Goal: Task Accomplishment & Management: Manage account settings

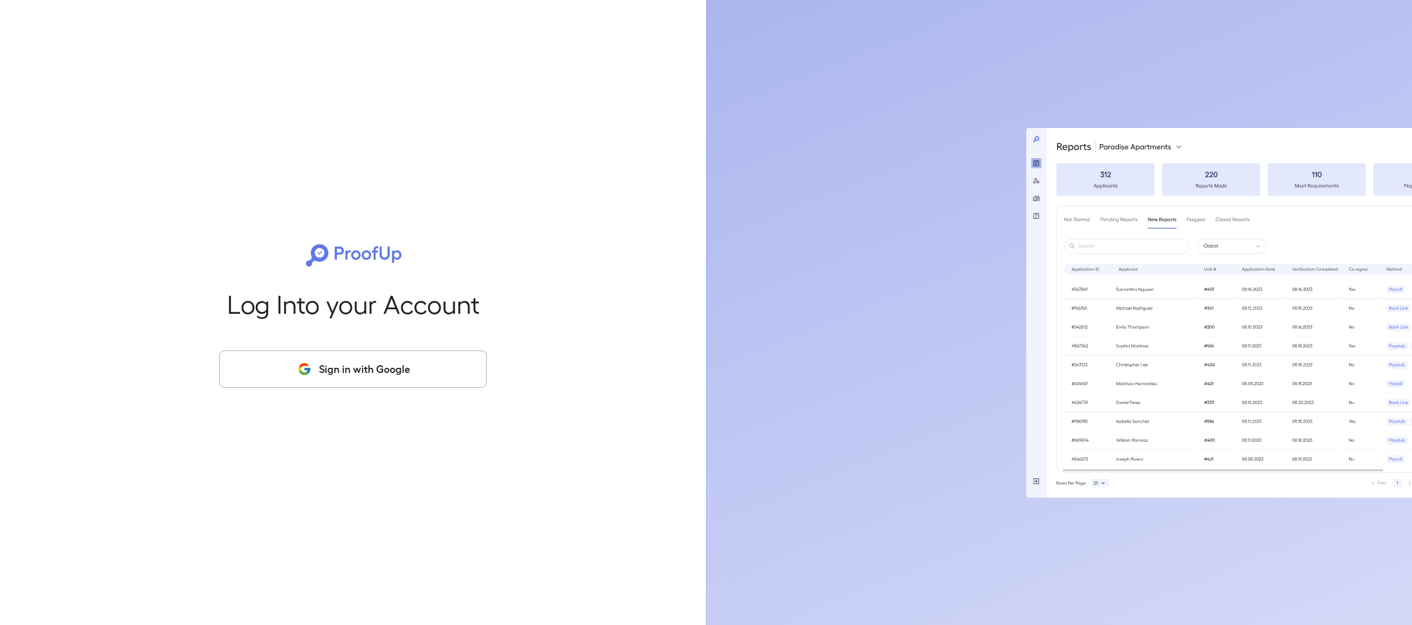
click at [375, 382] on button "Sign in with Google" at bounding box center [352, 368] width 267 height 37
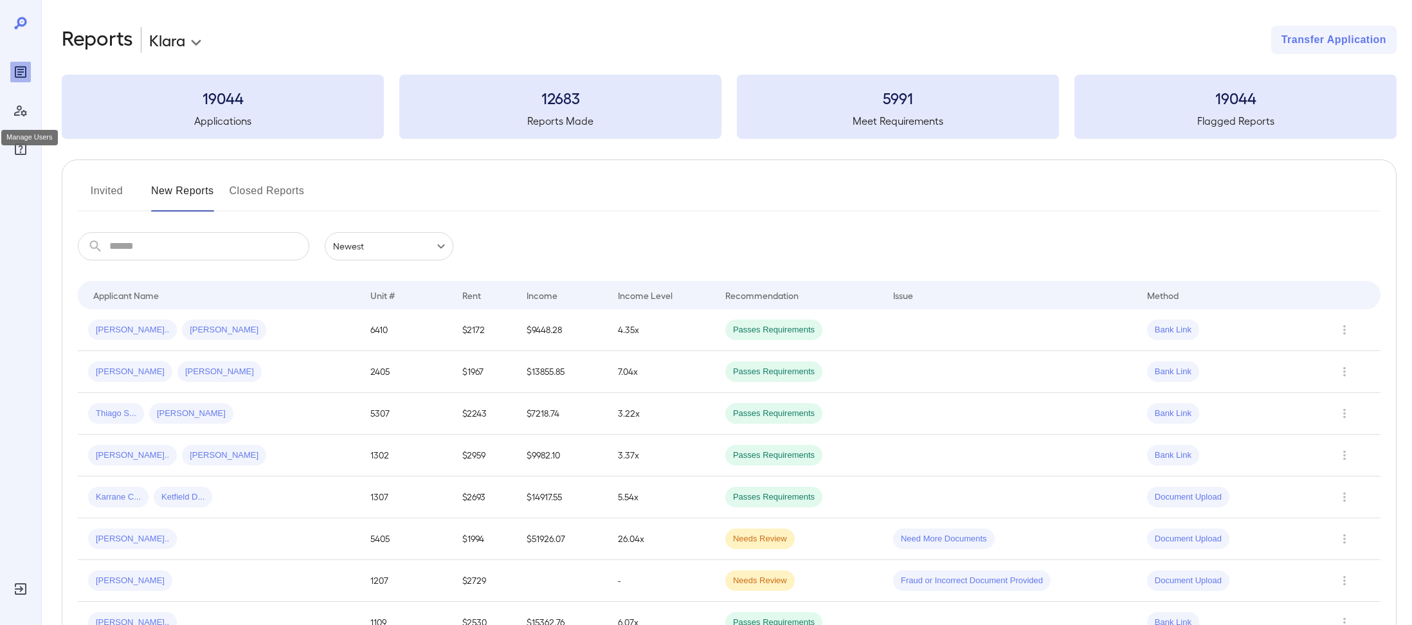
click at [17, 113] on icon "Manage Users" at bounding box center [20, 110] width 15 height 15
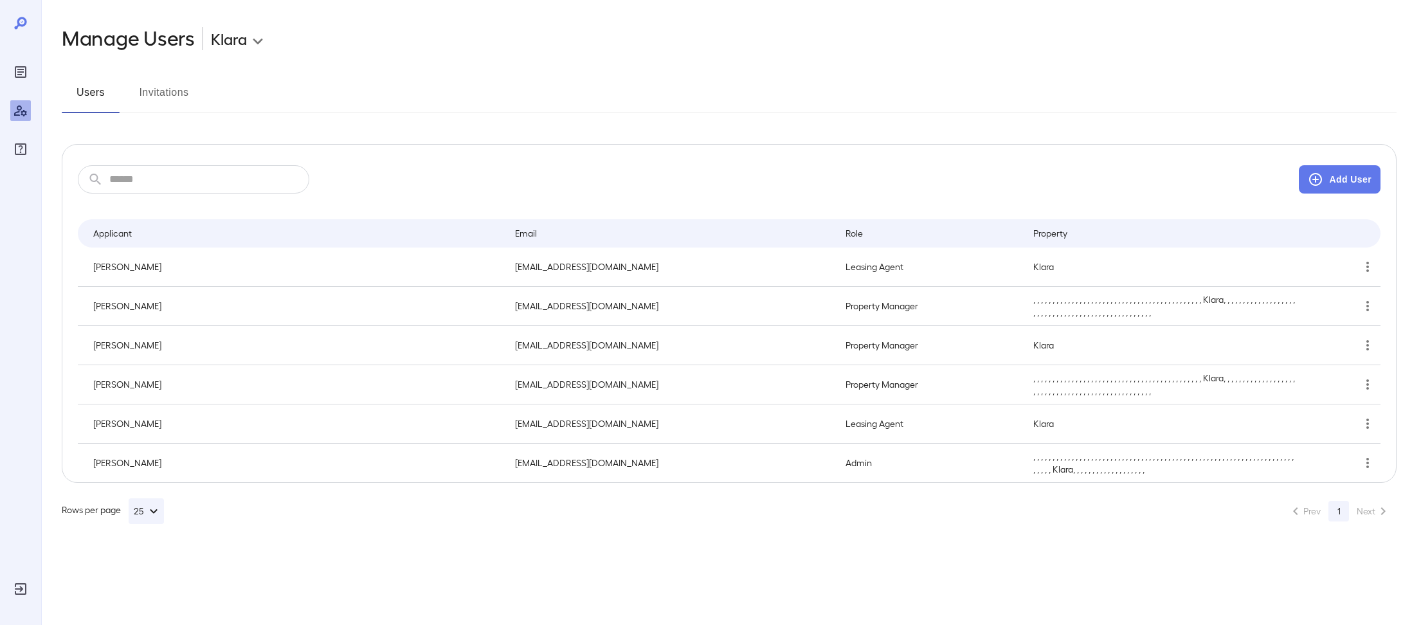
click at [23, 80] on div "Reports" at bounding box center [20, 72] width 21 height 21
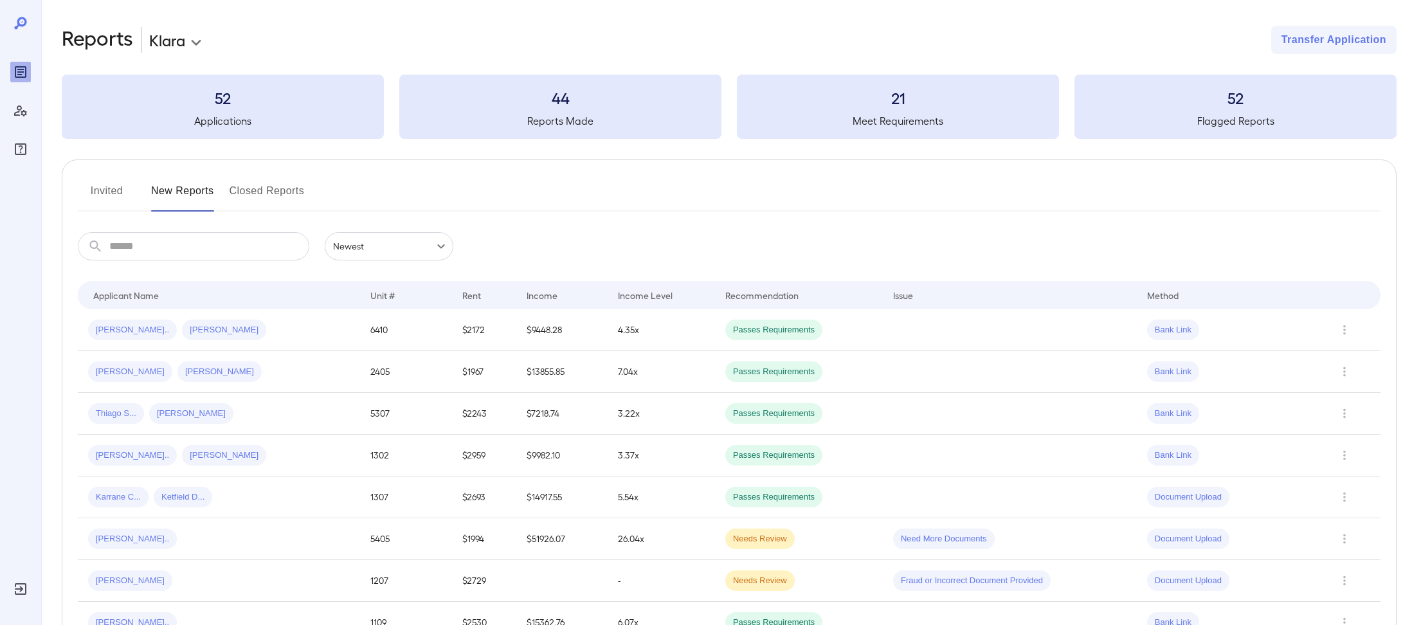
click at [113, 193] on button "Invited" at bounding box center [107, 196] width 58 height 31
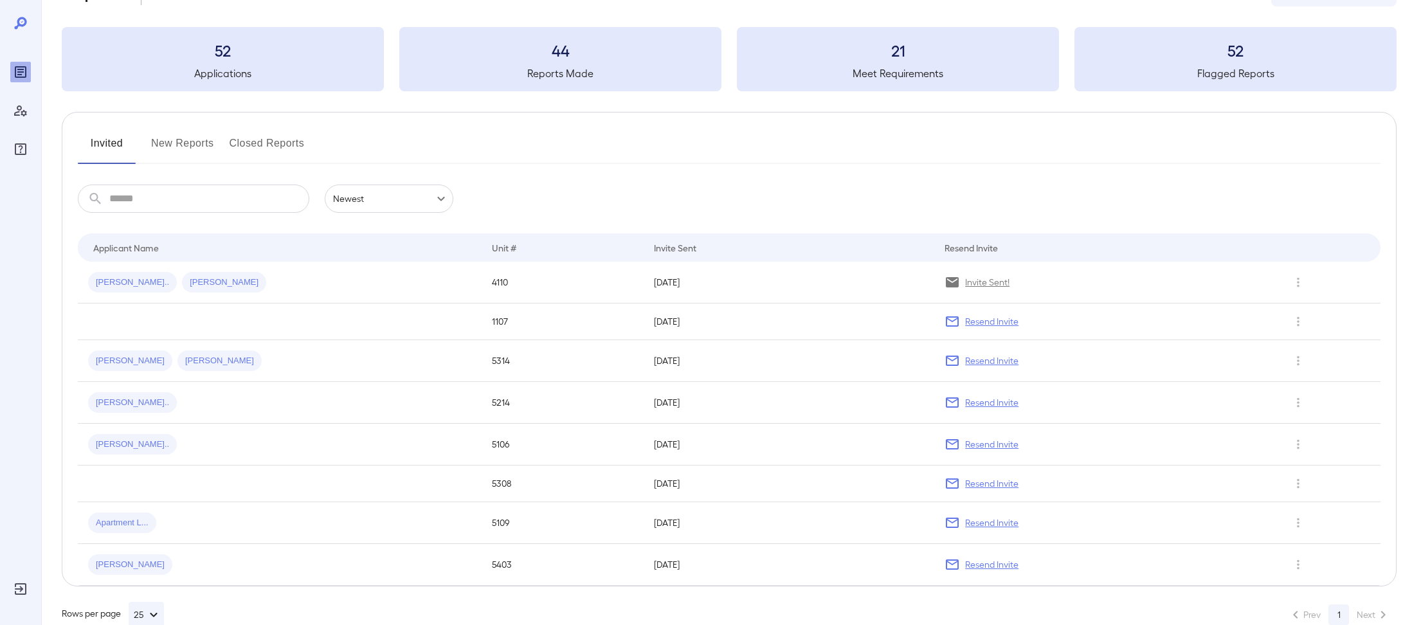
scroll to position [51, 0]
